Goal: Consume media (video, audio)

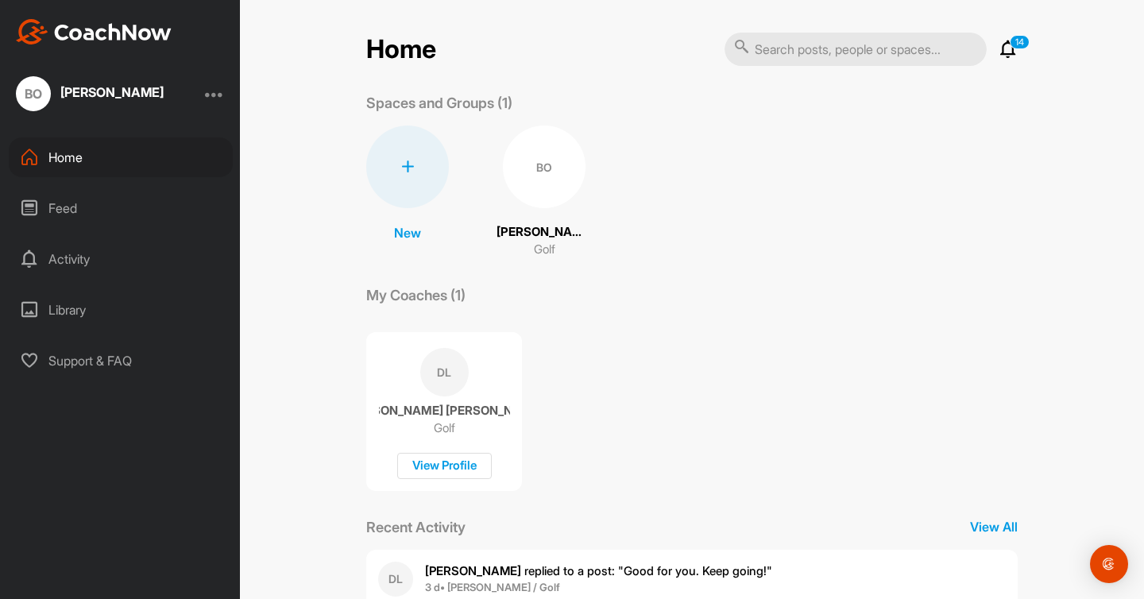
click at [527, 133] on div "BO" at bounding box center [544, 167] width 83 height 83
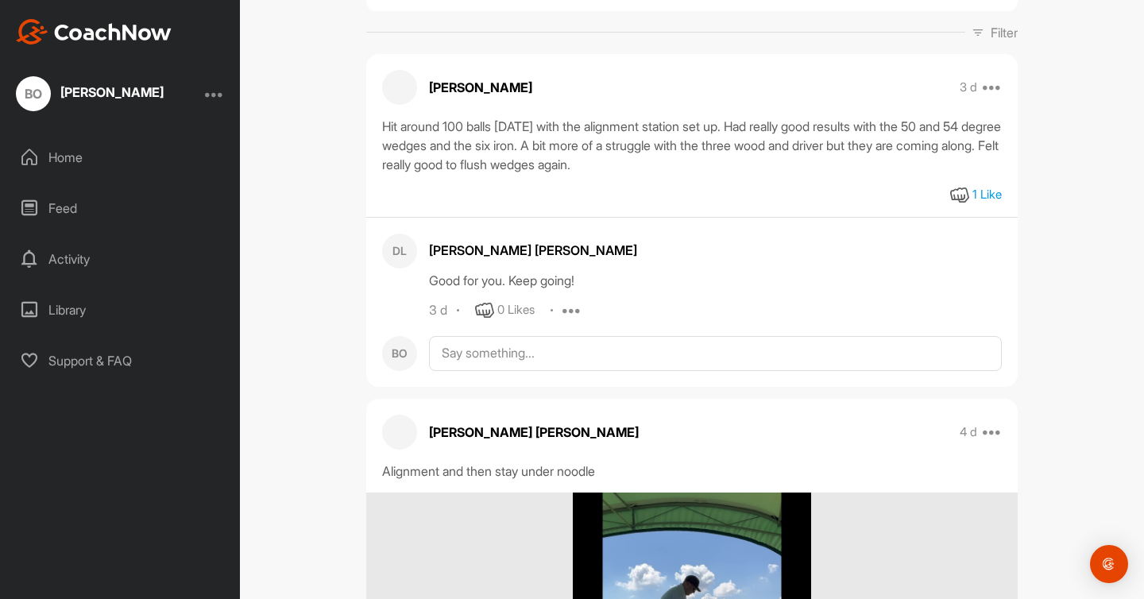
scroll to position [378, 0]
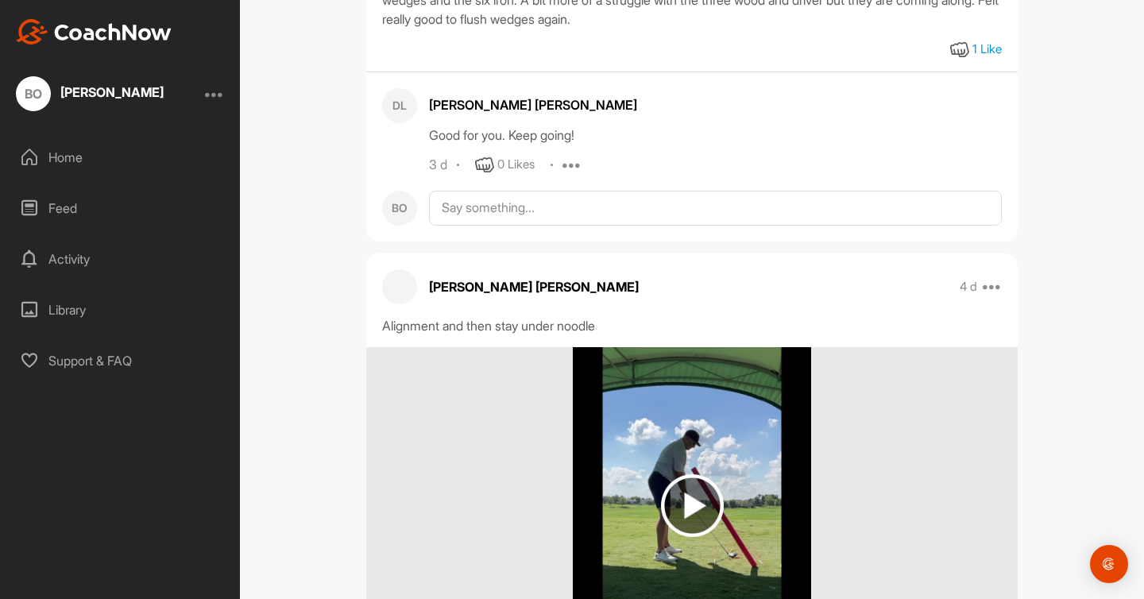
click at [693, 469] on img at bounding box center [692, 506] width 238 height 318
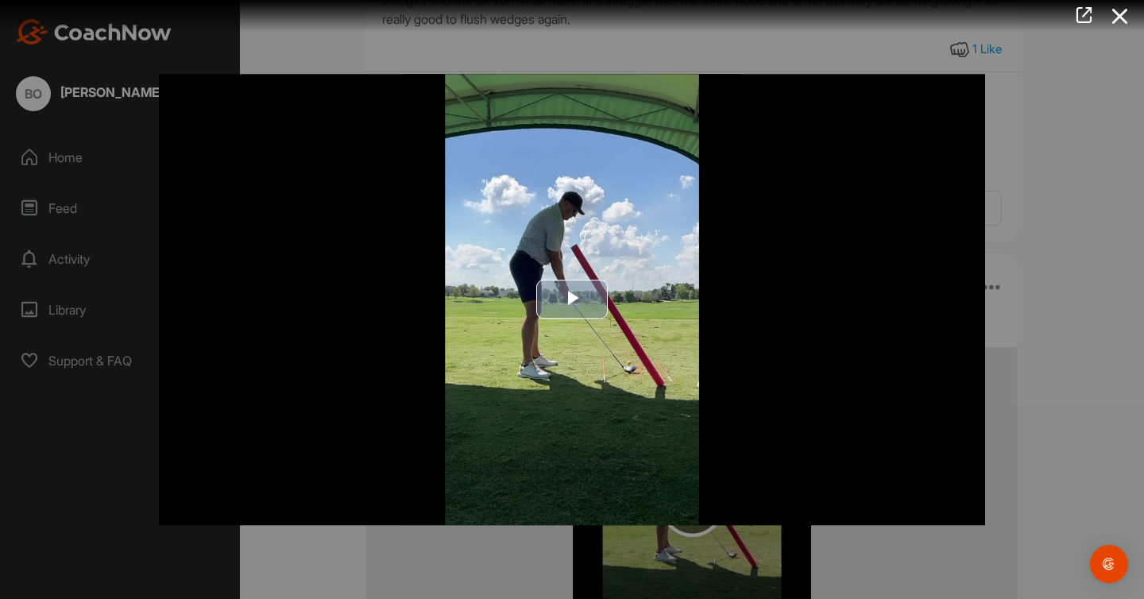
click at [572, 299] on span "Video Player" at bounding box center [572, 299] width 0 height 0
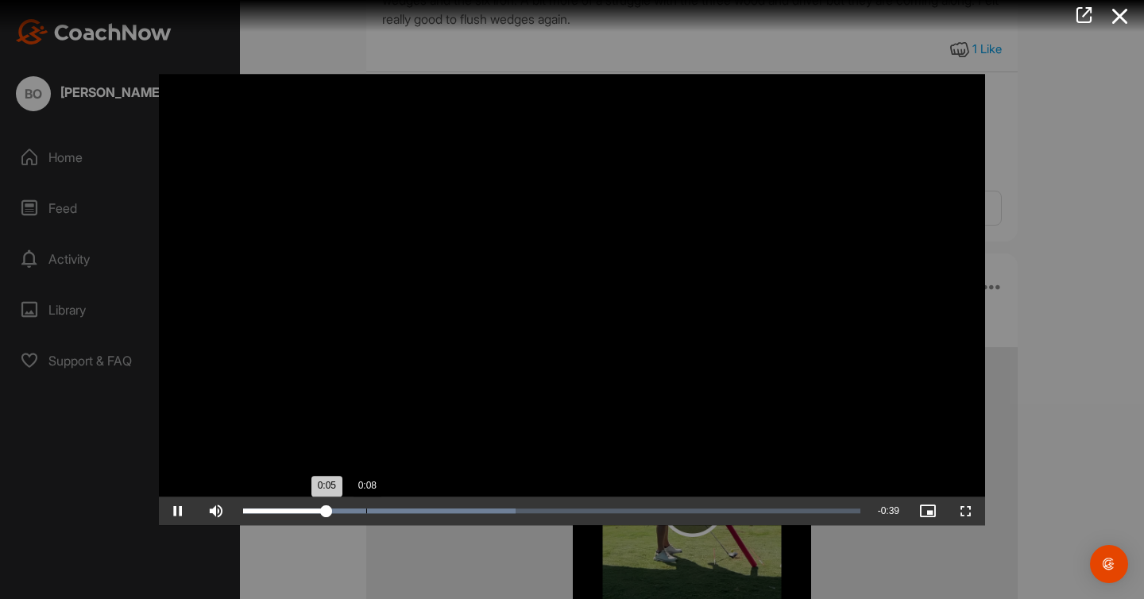
click at [366, 512] on div "Loaded : 44.16% 0:08 0:05" at bounding box center [551, 510] width 617 height 5
click at [396, 512] on div "Loaded : 44.16% 0:11 0:11" at bounding box center [551, 510] width 617 height 5
click at [446, 510] on div "Loaded : 44.16% 0:14 0:11" at bounding box center [551, 510] width 617 height 5
click at [477, 511] on div "Loaded : 44.16% 0:16 0:16" at bounding box center [551, 510] width 617 height 5
click at [457, 511] on div "Loaded : 50.75% 0:15 0:18" at bounding box center [551, 510] width 617 height 5
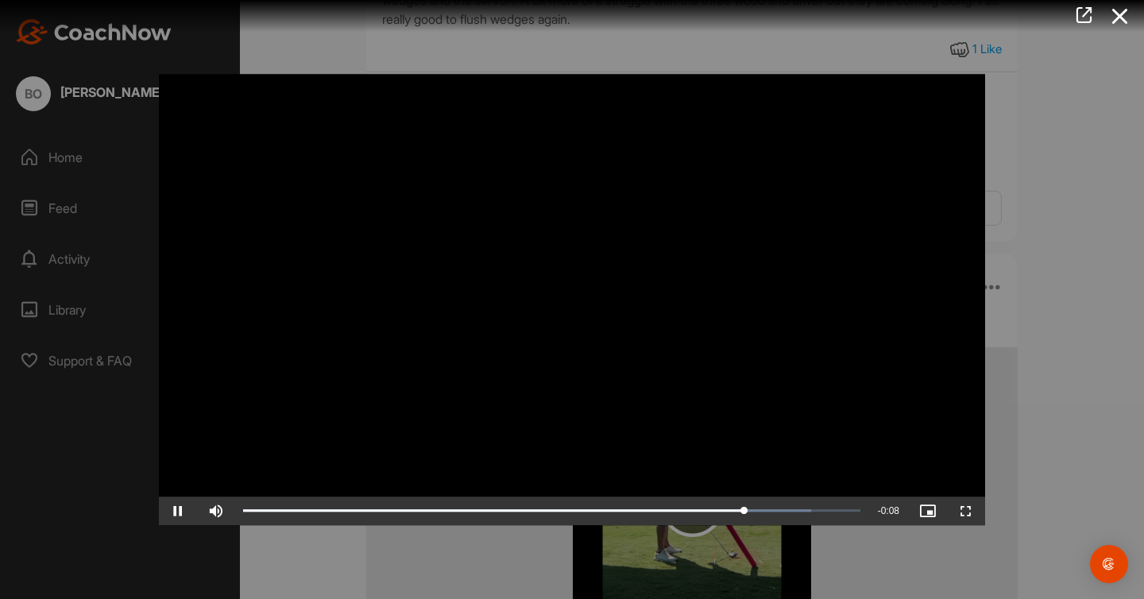
click at [1085, 405] on div at bounding box center [572, 299] width 1144 height 599
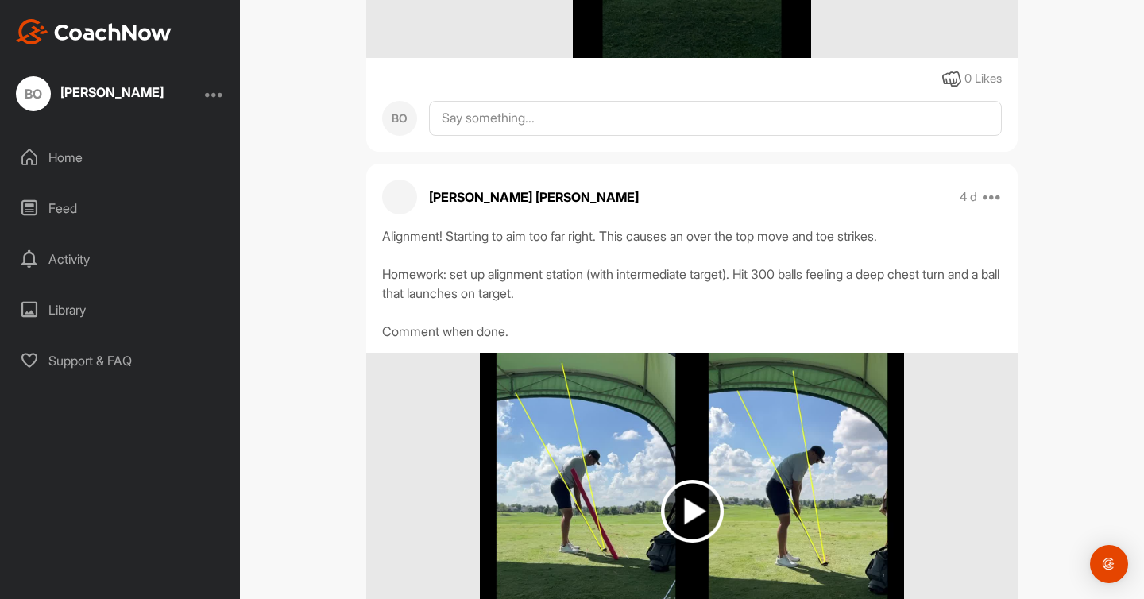
scroll to position [1091, 0]
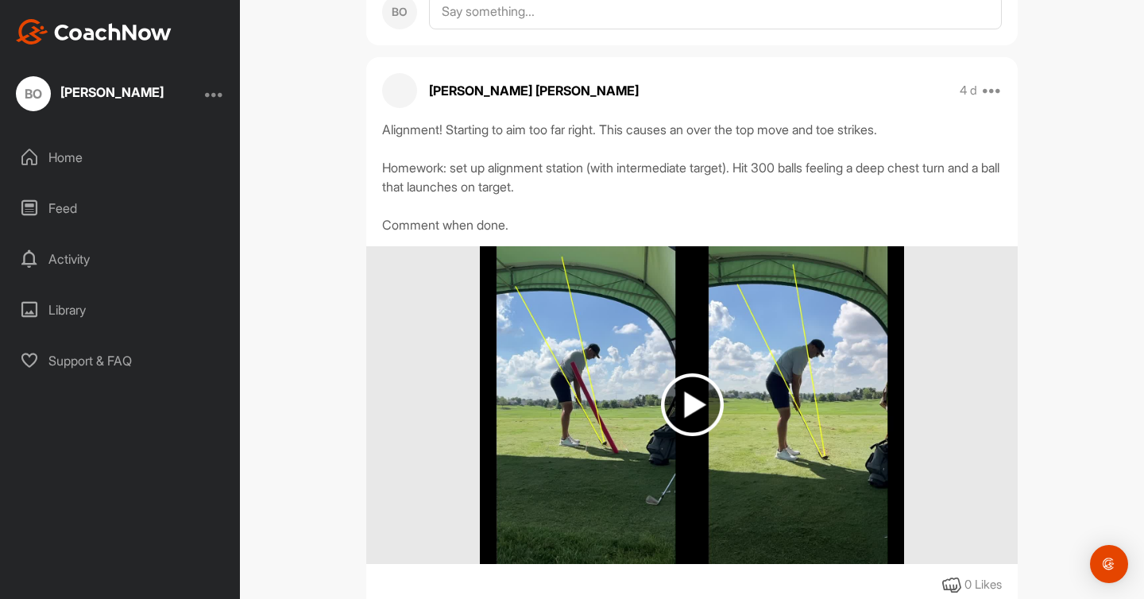
click at [688, 398] on img at bounding box center [692, 404] width 63 height 63
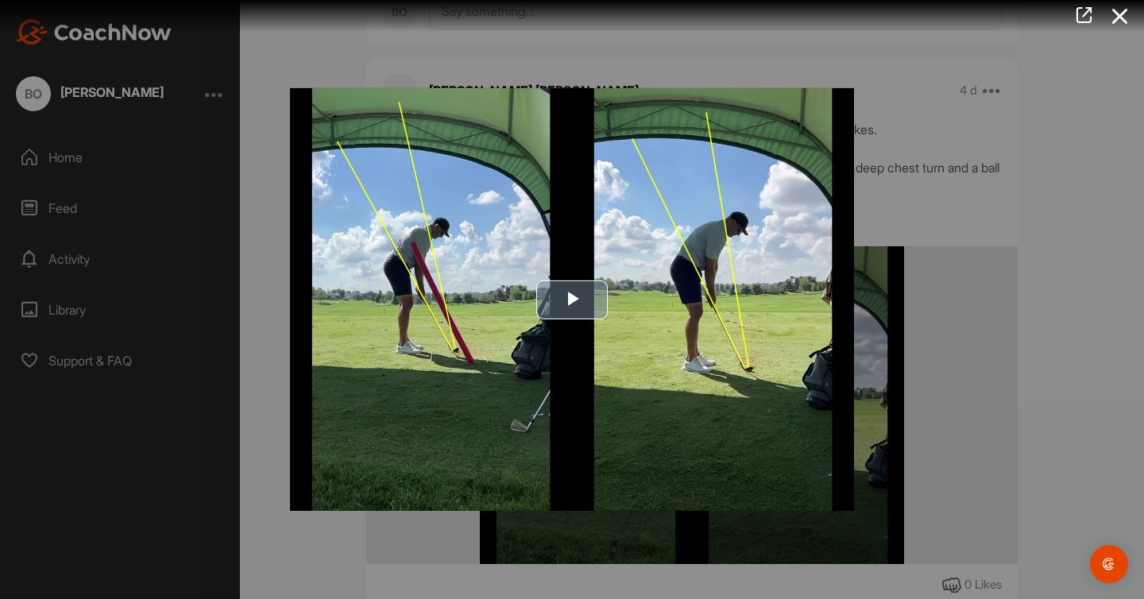
click at [572, 299] on span "Video Player" at bounding box center [572, 299] width 0 height 0
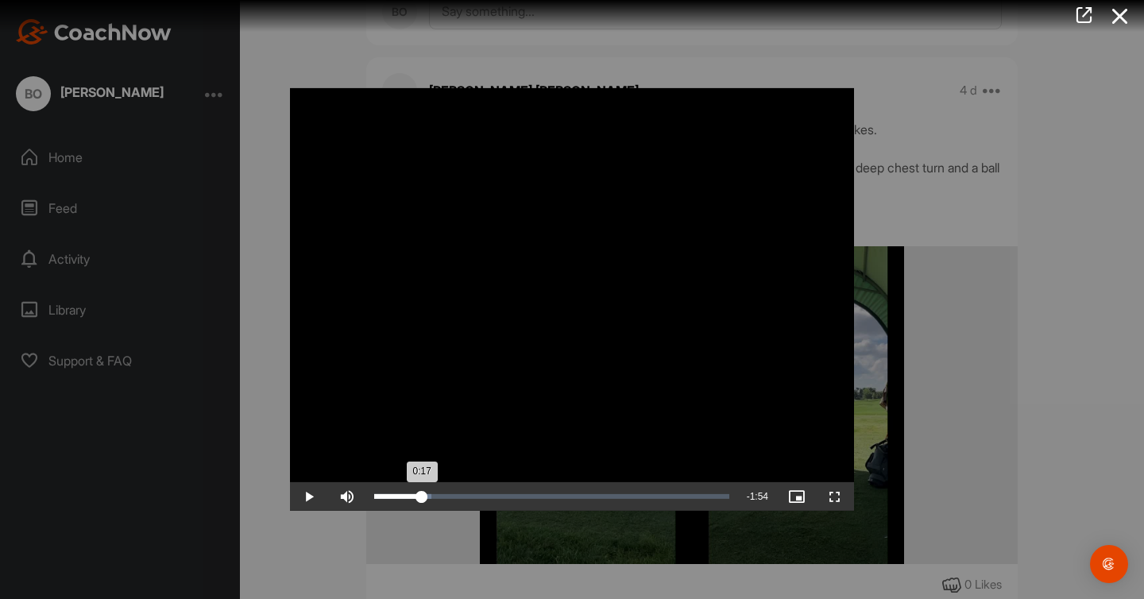
click at [421, 492] on div "Loaded : 16.10% 0:17 0:17" at bounding box center [551, 496] width 371 height 29
click at [508, 498] on div "Loaded : 20.46% 0:50 0:50" at bounding box center [551, 496] width 355 height 5
click at [508, 498] on div "0:50" at bounding box center [441, 496] width 135 height 5
click at [521, 496] on div "Loaded : 44.37% 0:54 0:54" at bounding box center [551, 496] width 355 height 5
click at [560, 492] on div "Loaded : 46.19% 1:09 0:55" at bounding box center [551, 496] width 371 height 29
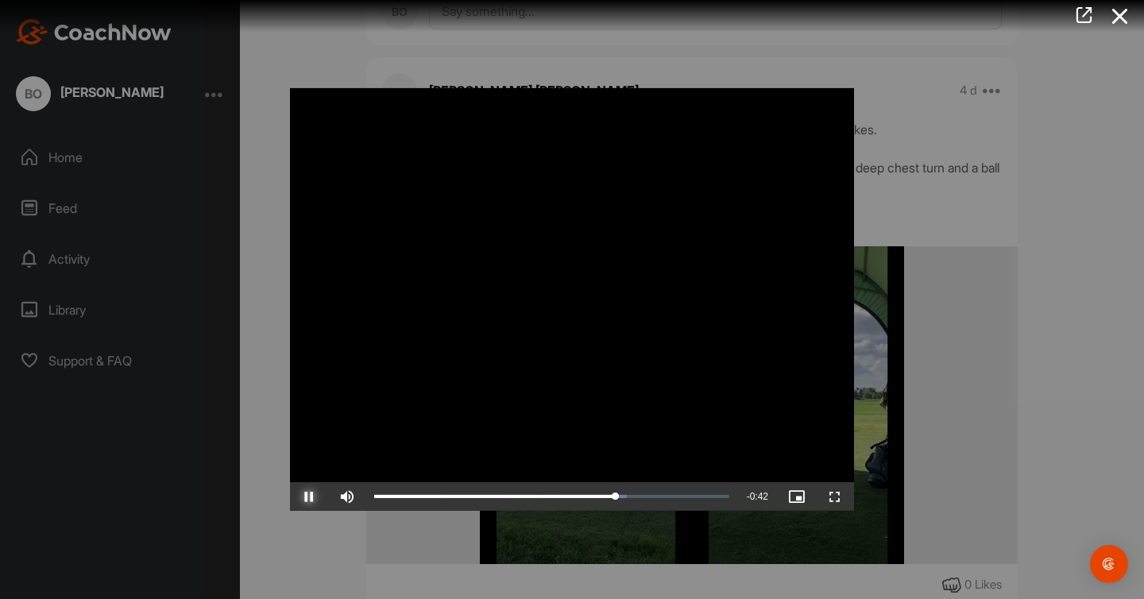
click at [313, 496] on span "Video Player" at bounding box center [309, 496] width 38 height 0
click at [548, 253] on video "Video Player" at bounding box center [572, 299] width 564 height 423
click at [562, 499] on div "Loaded : 72.43% 1:10 1:32" at bounding box center [551, 496] width 371 height 29
click at [577, 497] on div "1:15" at bounding box center [577, 496] width 1 height 5
click at [562, 496] on div "1:09" at bounding box center [562, 496] width 1 height 5
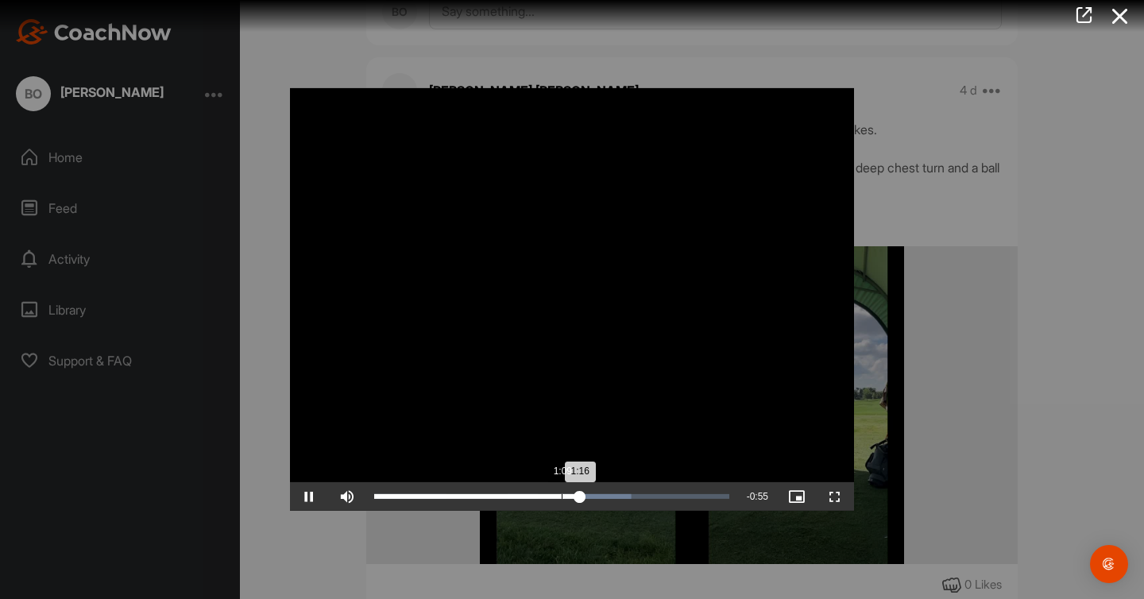
click at [562, 496] on div "1:16" at bounding box center [477, 496] width 206 height 5
